Goal: Navigation & Orientation: Go to known website

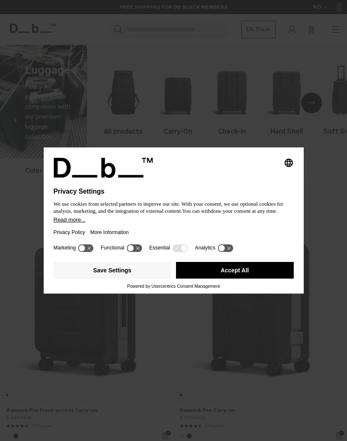
click at [331, 222] on div "Selecting an option will immediately change the language Privacy Settings We us…" at bounding box center [173, 220] width 347 height 441
click at [260, 267] on button "Accept All" at bounding box center [235, 270] width 118 height 17
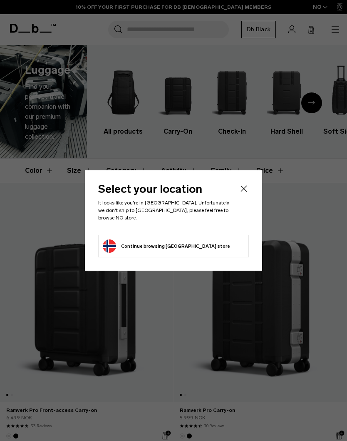
click at [214, 239] on li "Continue browsing Norway store Continue shopping in Norway" at bounding box center [173, 246] width 151 height 22
click at [155, 239] on button "Continue browsing Norway store Continue shopping in Norway" at bounding box center [166, 245] width 127 height 13
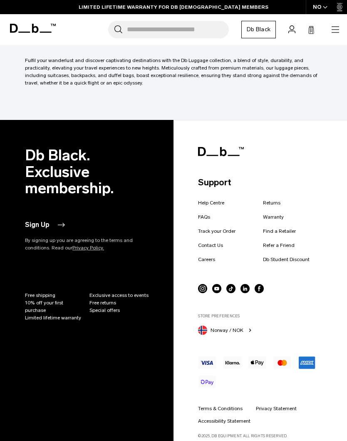
click at [250, 333] on icon "button" at bounding box center [250, 330] width 7 height 7
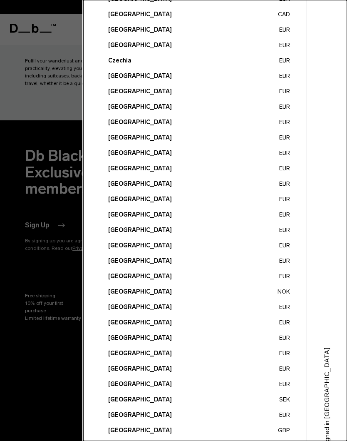
scroll to position [140, 0]
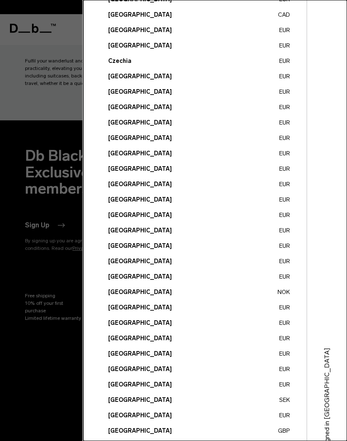
click at [139, 440] on button "United States USD" at bounding box center [199, 446] width 182 height 9
